Goal: Complete application form

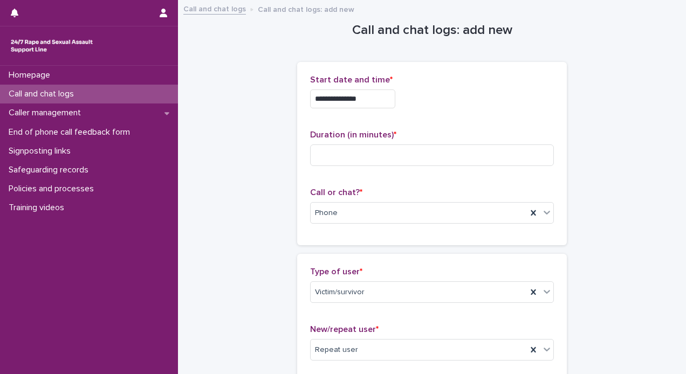
scroll to position [790, 0]
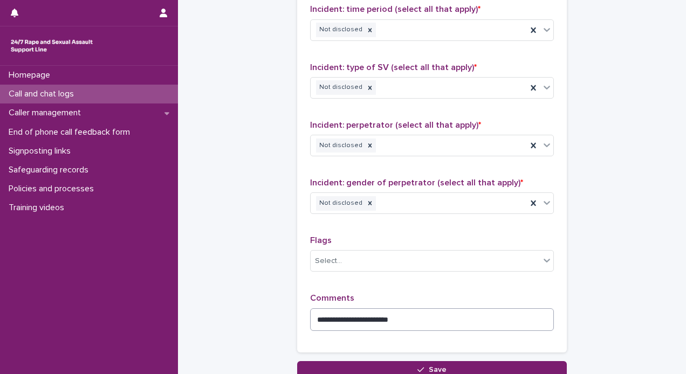
click at [382, 316] on textarea "**********" at bounding box center [432, 320] width 244 height 23
click at [439, 320] on textarea "**********" at bounding box center [432, 320] width 244 height 23
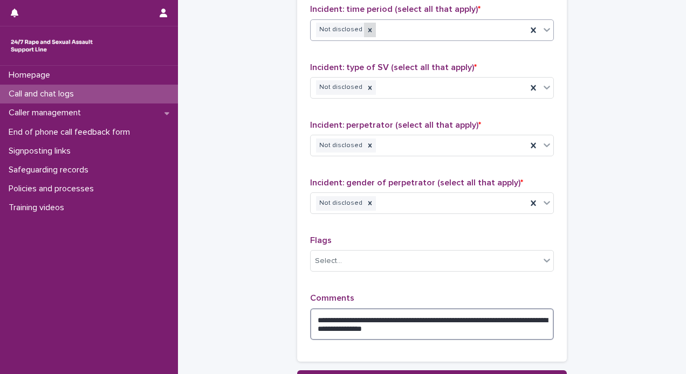
click at [366, 31] on icon at bounding box center [370, 30] width 8 height 8
type textarea "**********"
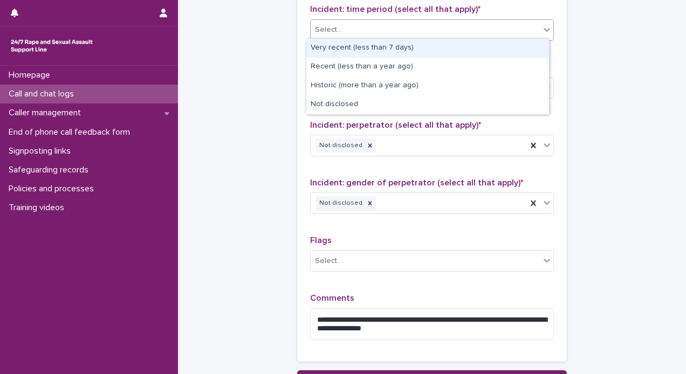
click at [394, 31] on div "Select..." at bounding box center [425, 30] width 229 height 18
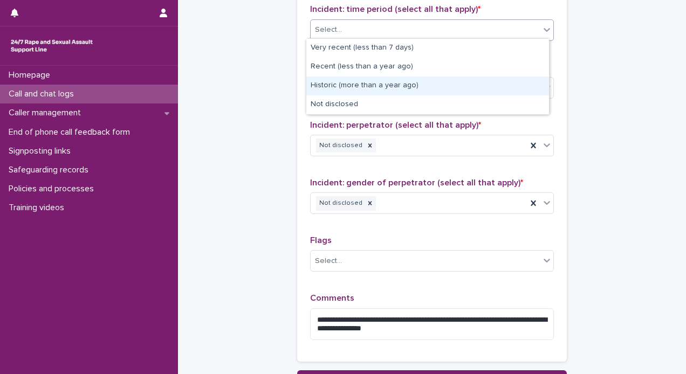
click at [348, 85] on div "Historic (more than a year ago)" at bounding box center [427, 86] width 243 height 19
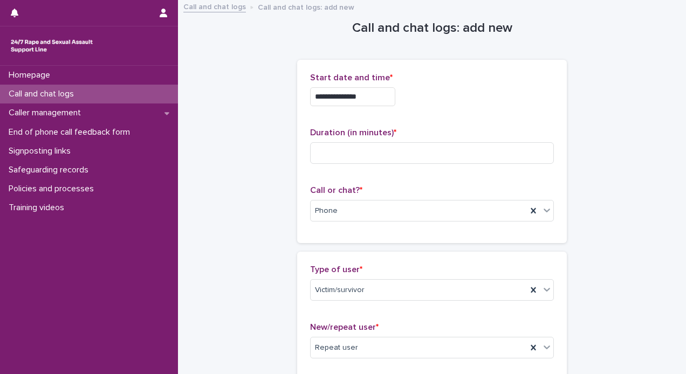
scroll to position [0, 0]
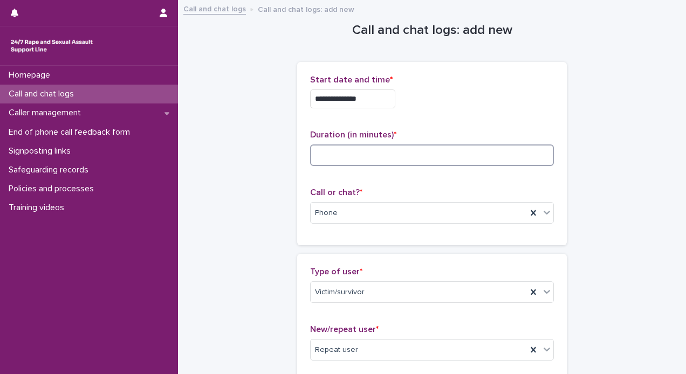
click at [482, 149] on input at bounding box center [432, 156] width 244 height 22
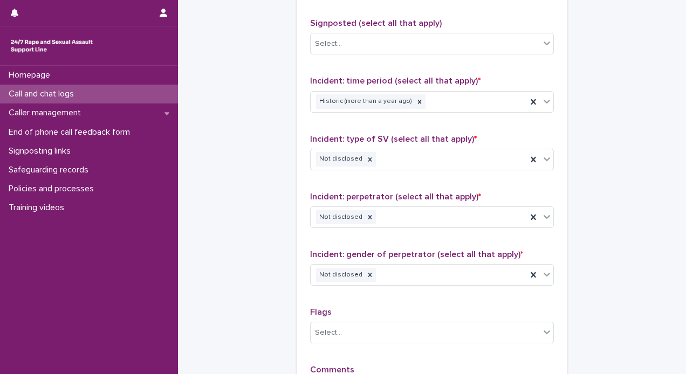
scroll to position [885, 0]
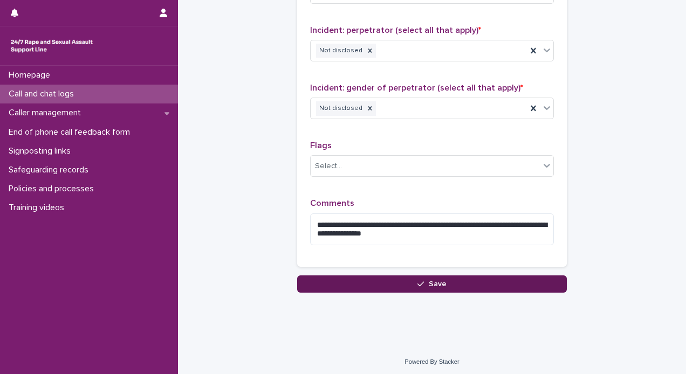
type input "**"
click at [417, 282] on icon "button" at bounding box center [420, 284] width 6 height 8
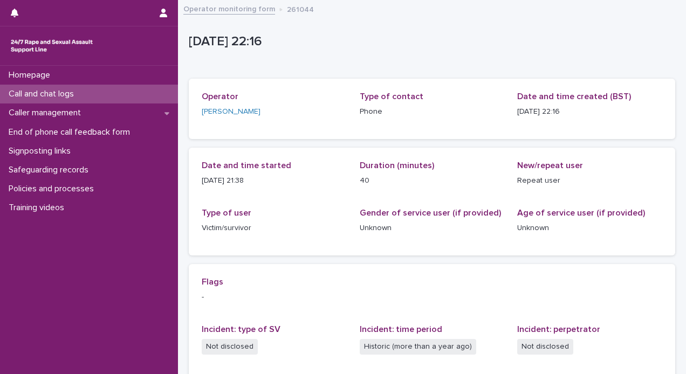
click at [241, 9] on link "Operator monitoring form" at bounding box center [229, 8] width 92 height 12
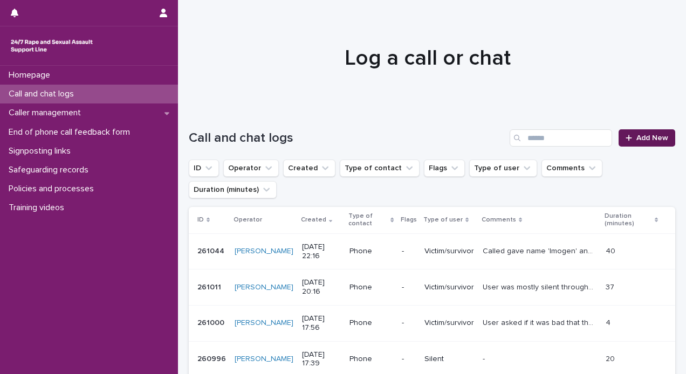
click at [636, 137] on span "Add New" at bounding box center [652, 138] width 32 height 8
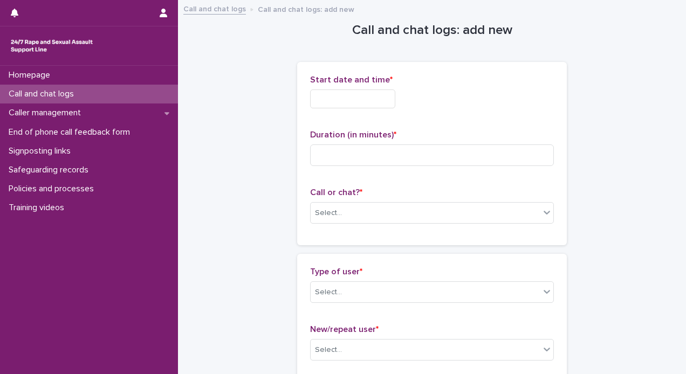
click at [356, 99] on input "text" at bounding box center [352, 99] width 85 height 19
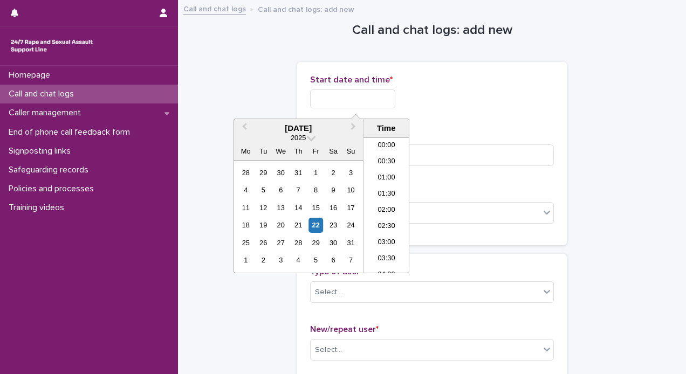
scroll to position [641, 0]
click at [385, 248] on li "23:00" at bounding box center [387, 249] width 46 height 16
click at [384, 98] on input "**********" at bounding box center [352, 99] width 85 height 19
type input "**********"
click at [521, 93] on div "**********" at bounding box center [432, 99] width 244 height 19
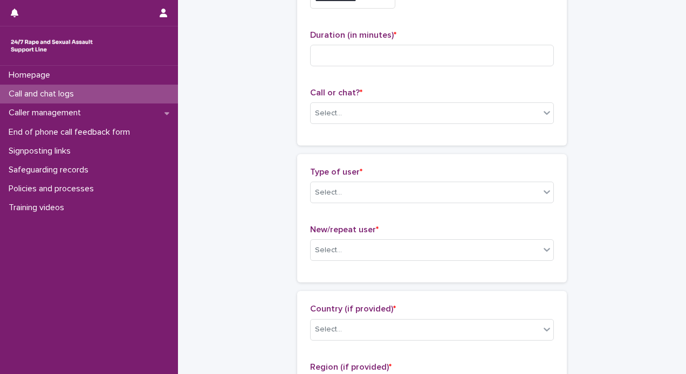
scroll to position [101, 0]
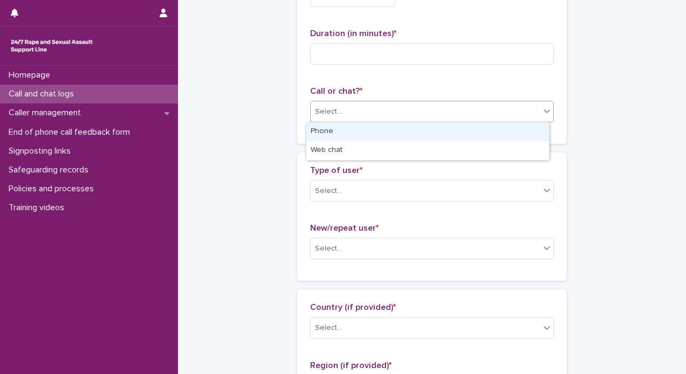
click at [362, 108] on div "Select..." at bounding box center [425, 112] width 229 height 18
click at [336, 131] on div "Phone" at bounding box center [427, 131] width 243 height 19
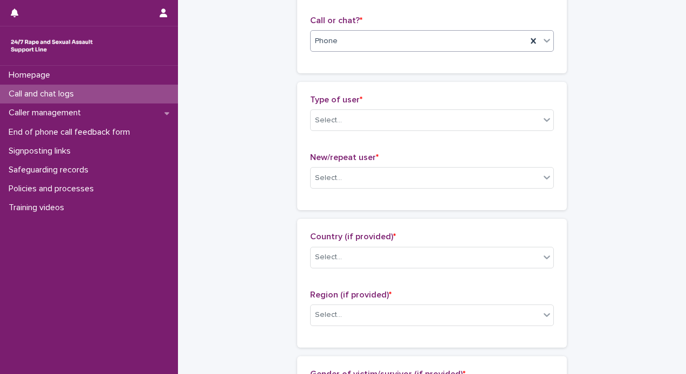
scroll to position [200, 0]
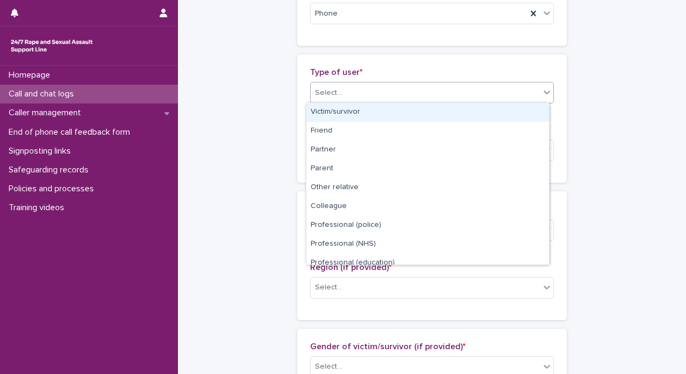
click at [444, 93] on div "Select..." at bounding box center [425, 93] width 229 height 18
click at [380, 113] on div "Victim/survivor" at bounding box center [427, 112] width 243 height 19
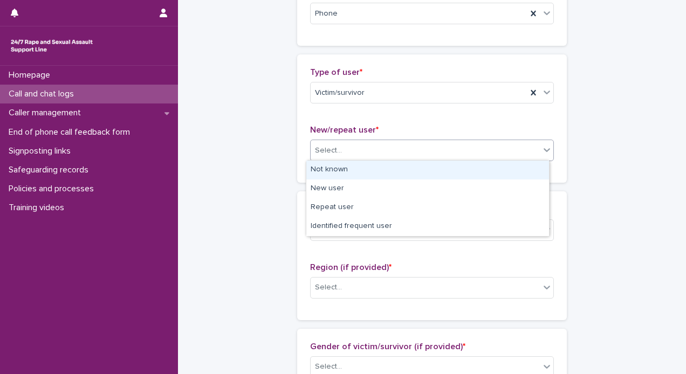
click at [344, 159] on div "Select..." at bounding box center [432, 151] width 244 height 22
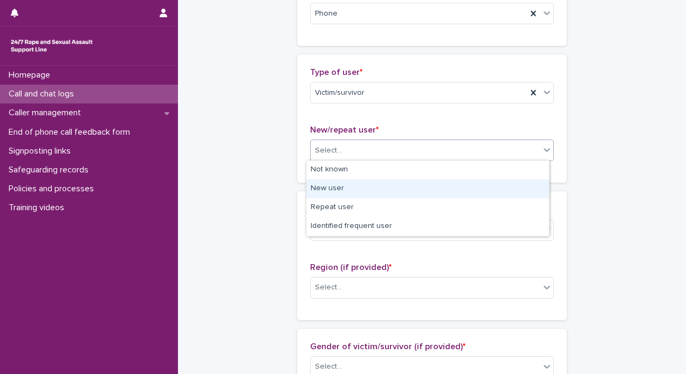
click at [335, 190] on div "New user" at bounding box center [427, 189] width 243 height 19
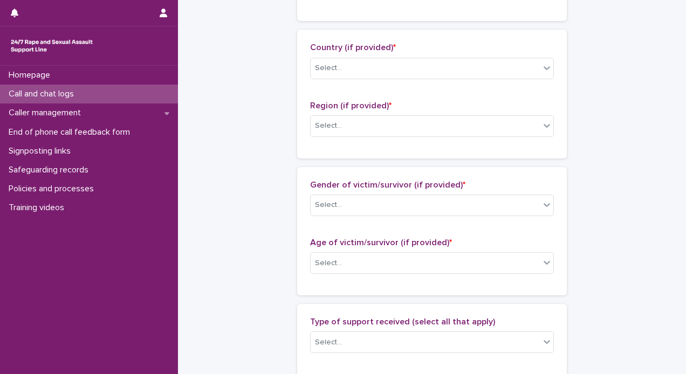
scroll to position [377, 0]
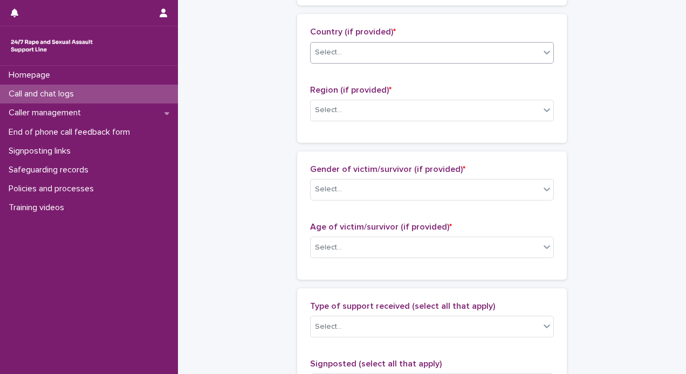
click at [451, 53] on div "Select..." at bounding box center [425, 53] width 229 height 18
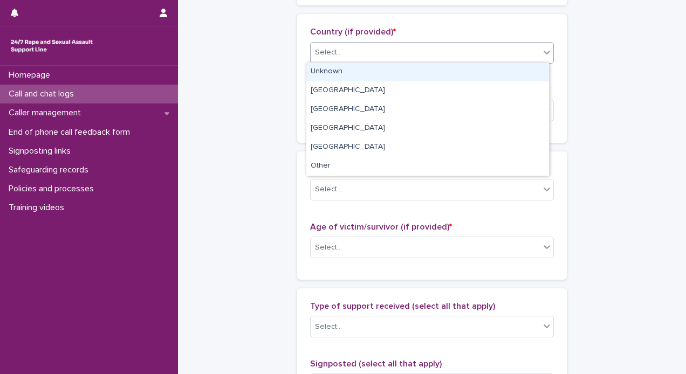
click at [395, 70] on div "Unknown" at bounding box center [427, 72] width 243 height 19
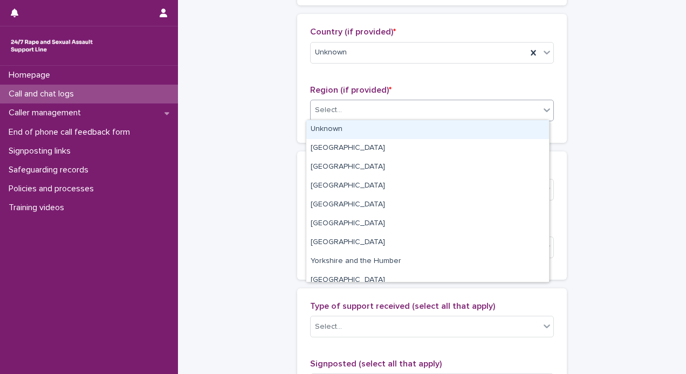
click at [354, 108] on div "Select..." at bounding box center [425, 110] width 229 height 18
click at [341, 123] on div "Unknown" at bounding box center [427, 129] width 243 height 19
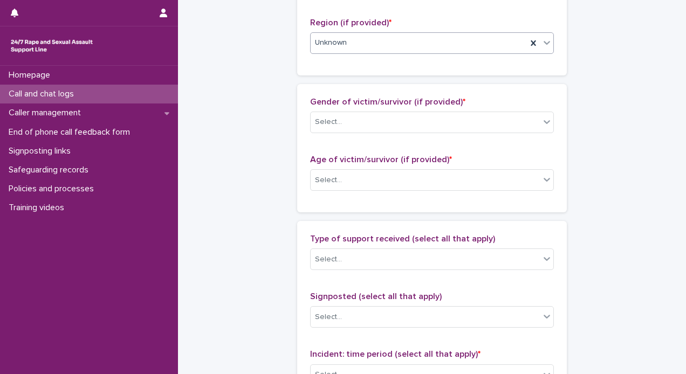
scroll to position [497, 0]
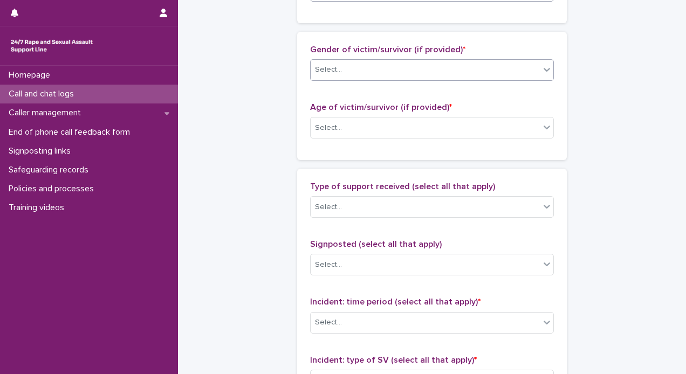
click at [485, 71] on div "Select..." at bounding box center [425, 70] width 229 height 18
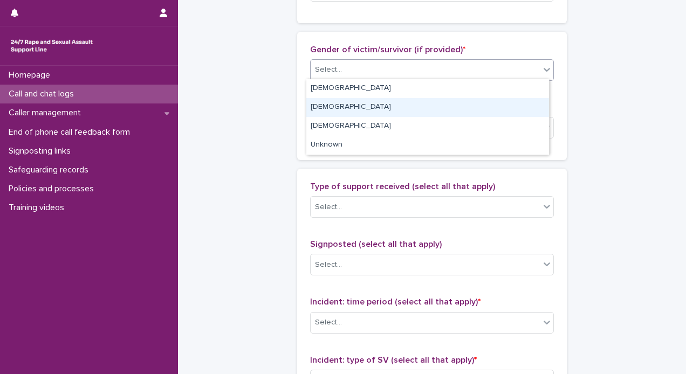
click at [387, 108] on div "[DEMOGRAPHIC_DATA]" at bounding box center [427, 107] width 243 height 19
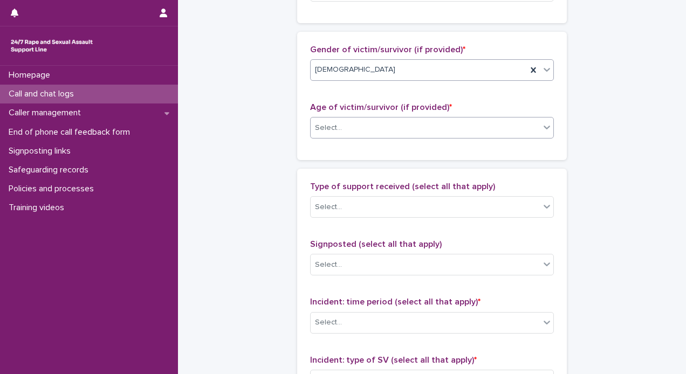
click at [505, 128] on div "Select..." at bounding box center [425, 128] width 229 height 18
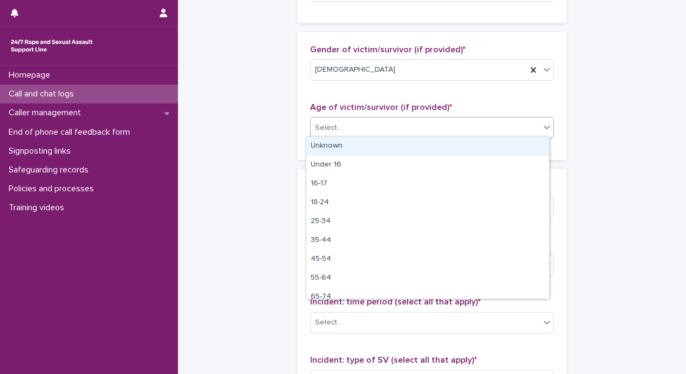
click at [409, 148] on div "Unknown" at bounding box center [427, 146] width 243 height 19
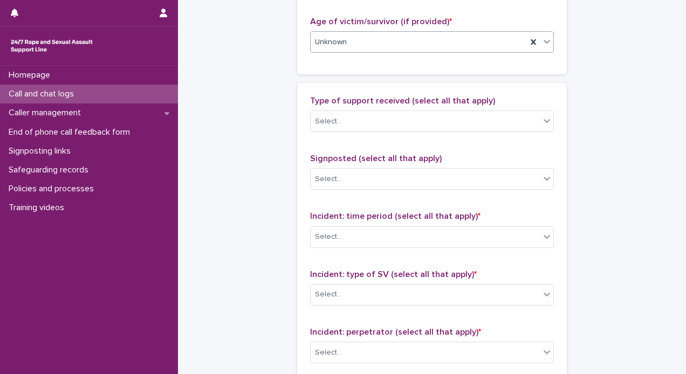
scroll to position [618, 0]
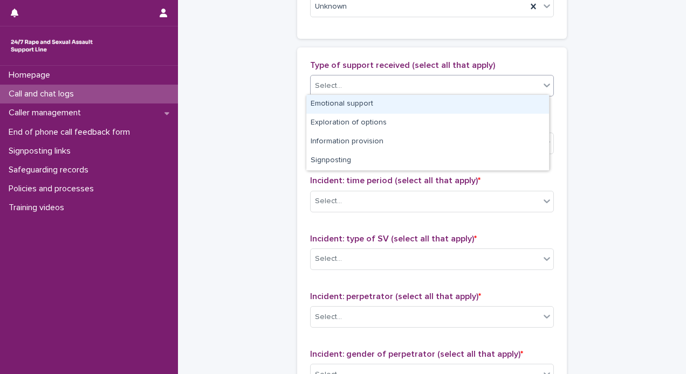
click at [449, 78] on div "Select..." at bounding box center [425, 86] width 229 height 18
click at [371, 102] on div "Emotional support" at bounding box center [427, 104] width 243 height 19
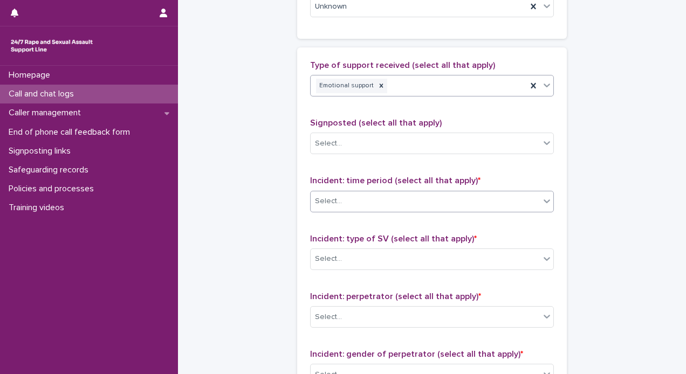
click at [349, 194] on div "Select..." at bounding box center [425, 202] width 229 height 18
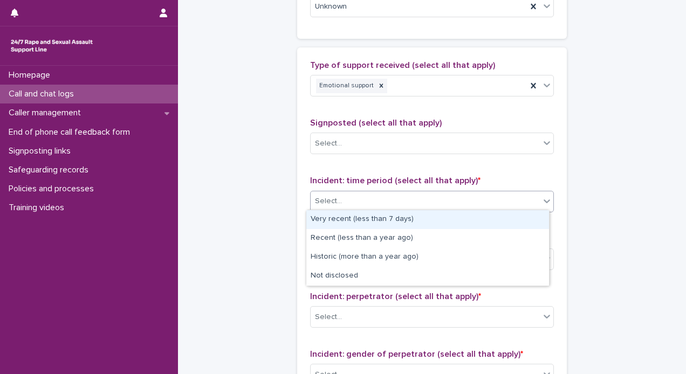
click at [346, 217] on div "Very recent (less than 7 days)" at bounding box center [427, 219] width 243 height 19
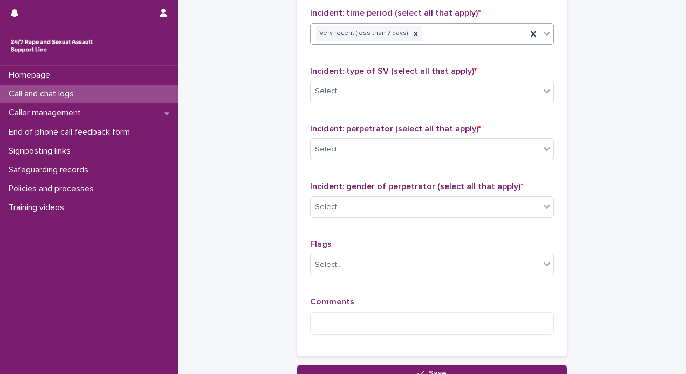
scroll to position [796, 0]
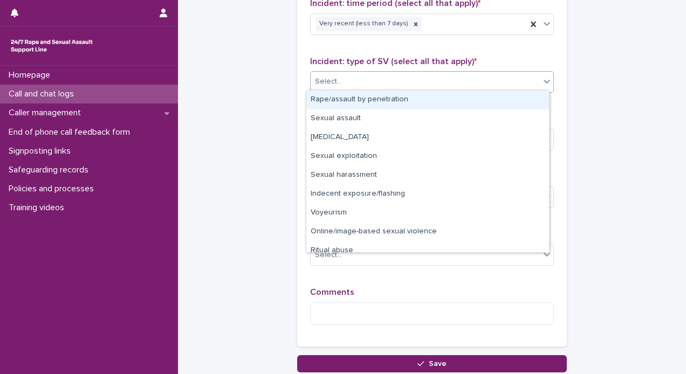
drag, startPoint x: 508, startPoint y: 78, endPoint x: 546, endPoint y: 126, distance: 61.4
click at [546, 126] on body "**********" at bounding box center [343, 187] width 686 height 374
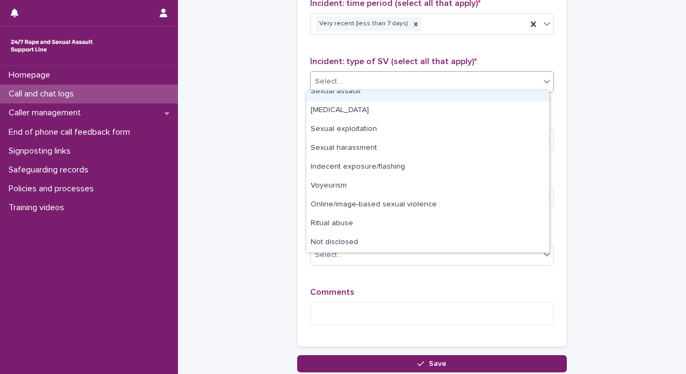
click at [406, 98] on div "Sexual assault" at bounding box center [427, 92] width 243 height 19
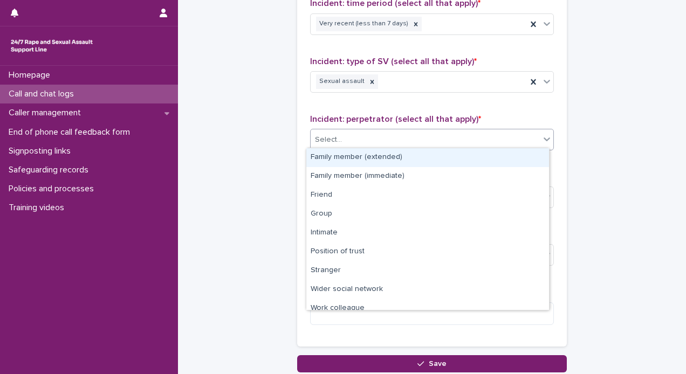
click at [358, 135] on div "Select..." at bounding box center [425, 140] width 229 height 18
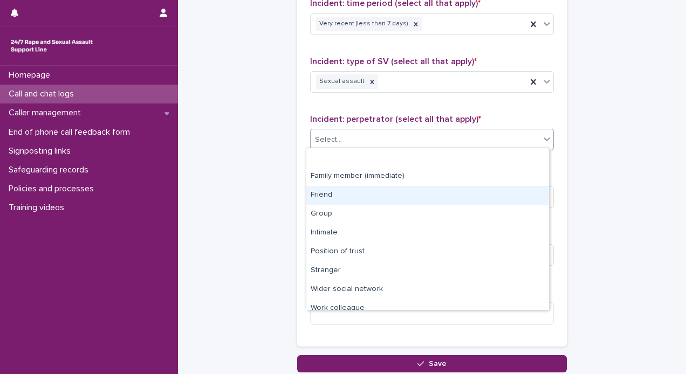
scroll to position [45, 0]
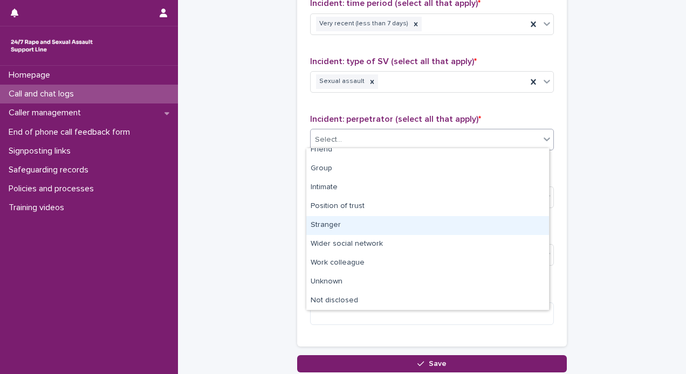
click at [358, 229] on div "Stranger" at bounding box center [427, 225] width 243 height 19
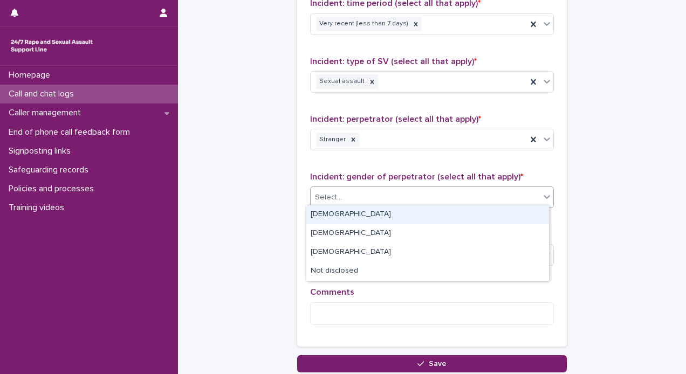
click at [369, 199] on div "Select..." at bounding box center [425, 198] width 229 height 18
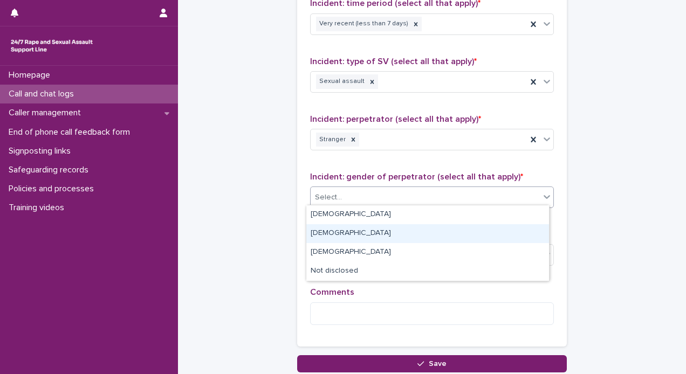
click at [340, 232] on div "[DEMOGRAPHIC_DATA]" at bounding box center [427, 233] width 243 height 19
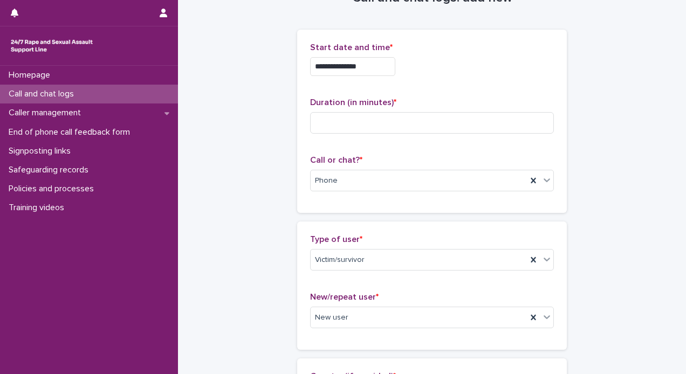
scroll to position [0, 0]
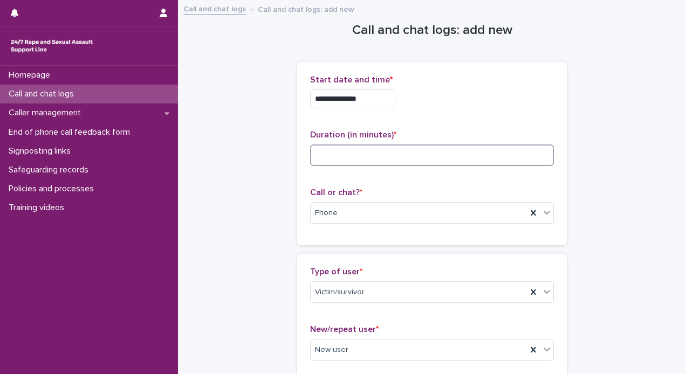
click at [331, 156] on input at bounding box center [432, 156] width 244 height 22
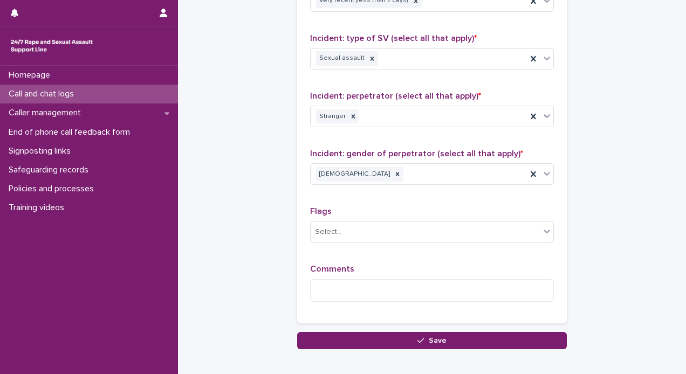
scroll to position [875, 0]
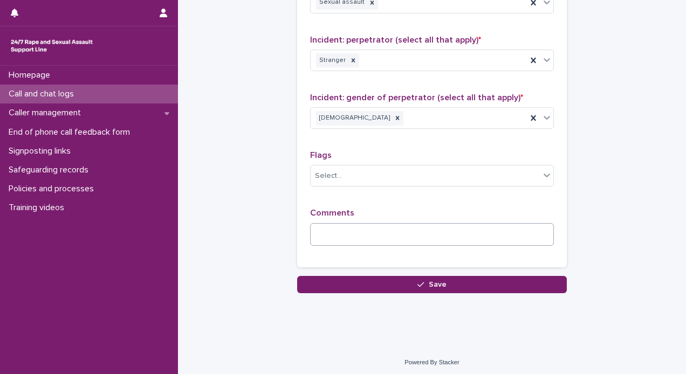
type input "**"
click at [388, 232] on textarea at bounding box center [432, 234] width 244 height 23
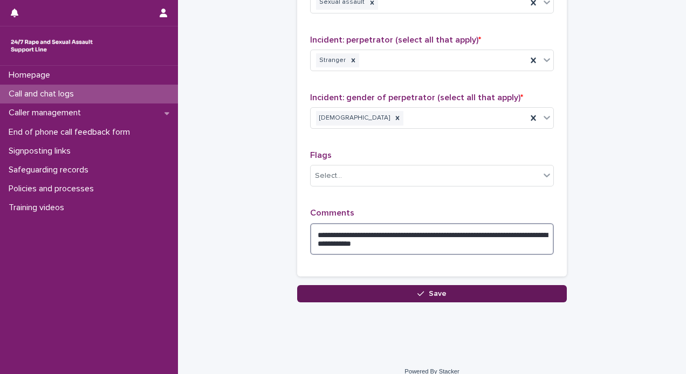
type textarea "**********"
click at [478, 287] on button "Save" at bounding box center [432, 293] width 270 height 17
